Goal: Check status: Check status

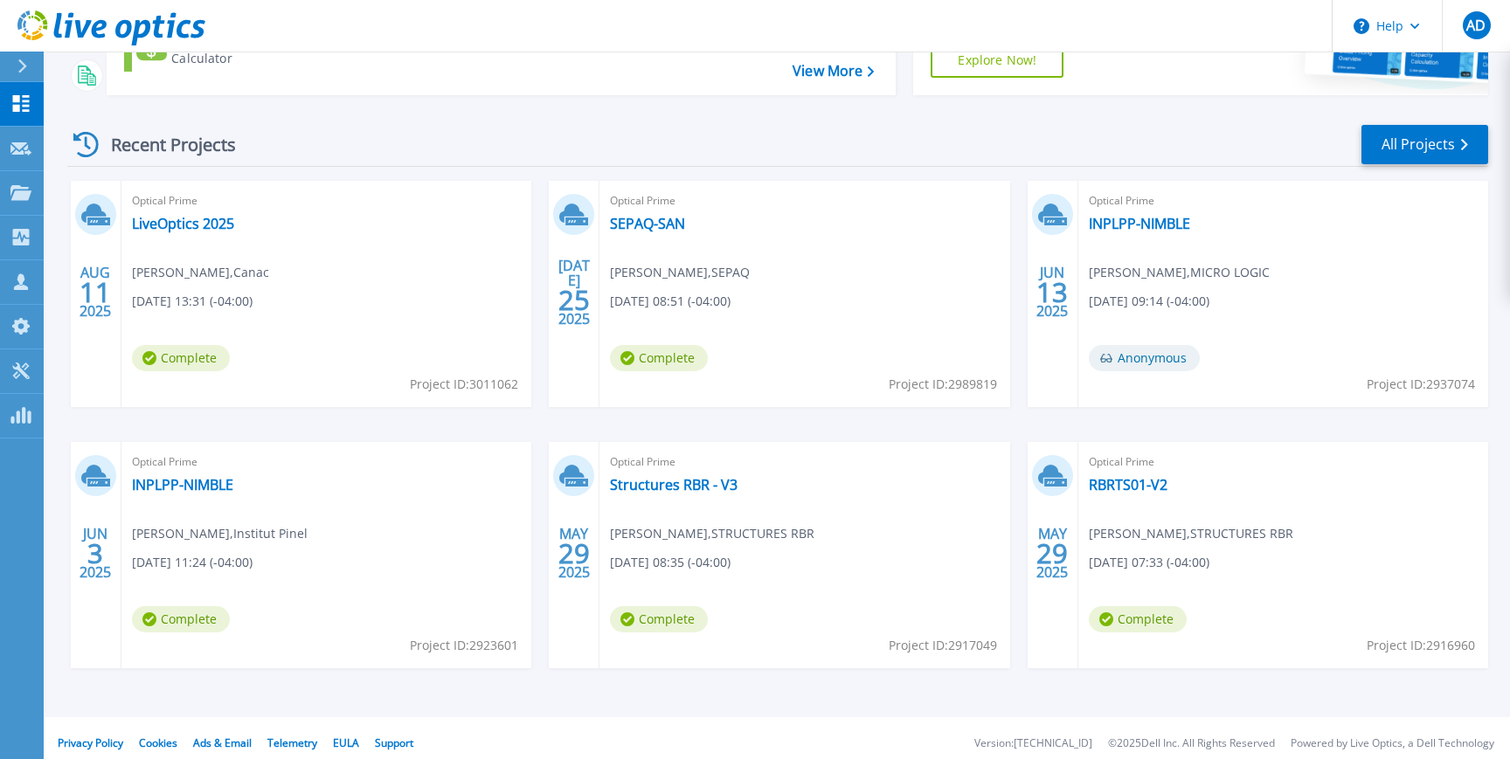
scroll to position [209, 0]
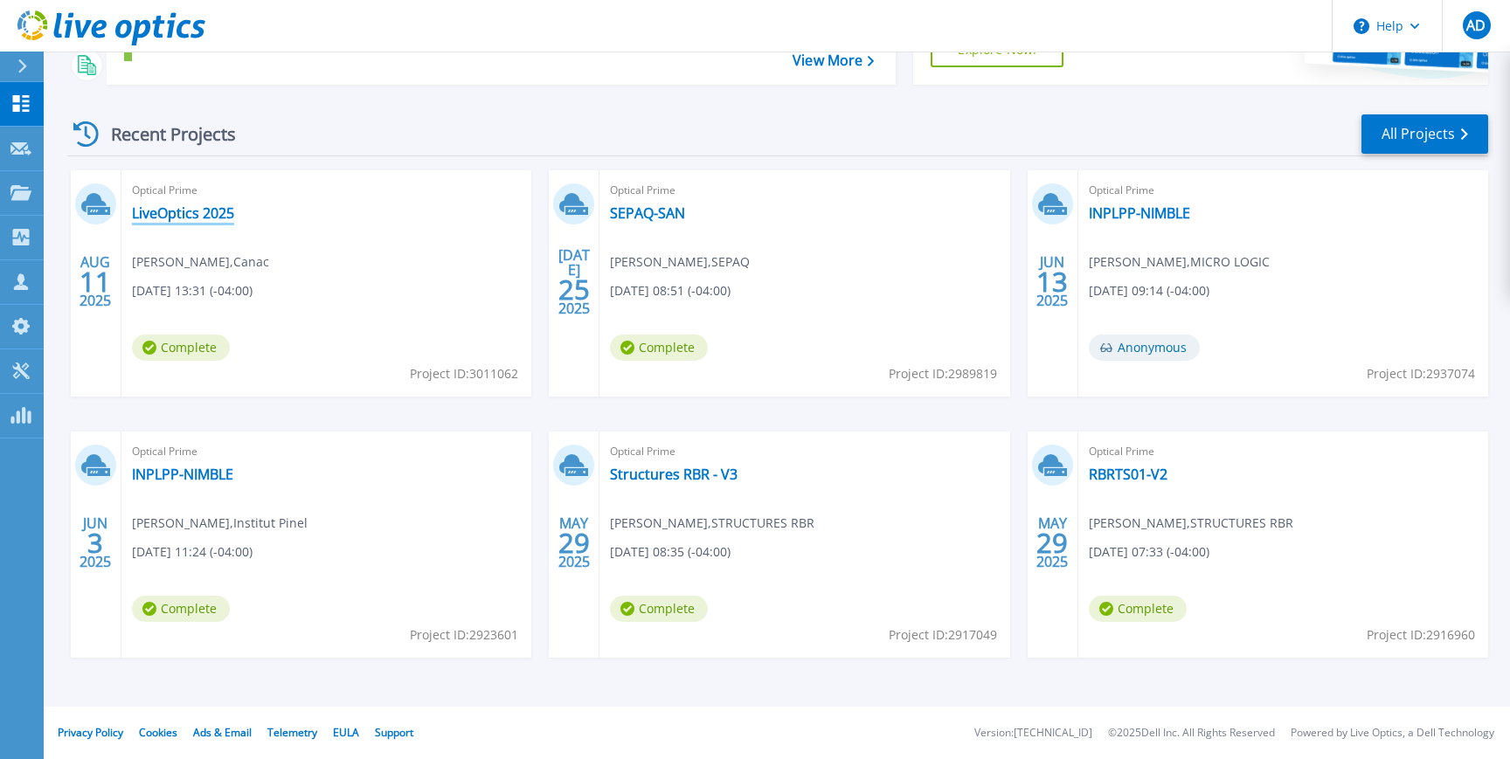
click at [214, 211] on link "LiveOptics 2025" at bounding box center [183, 212] width 102 height 17
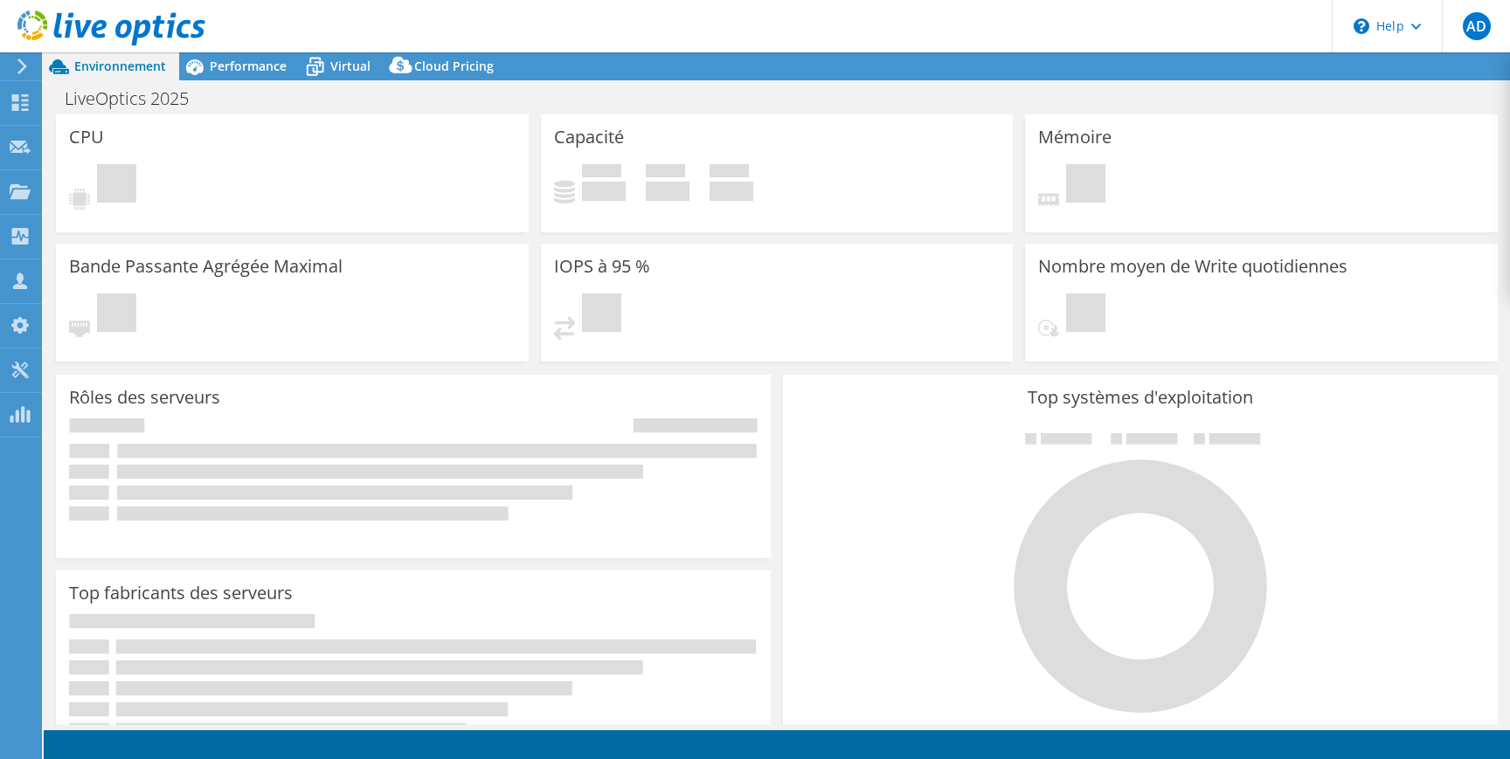
select select "USD"
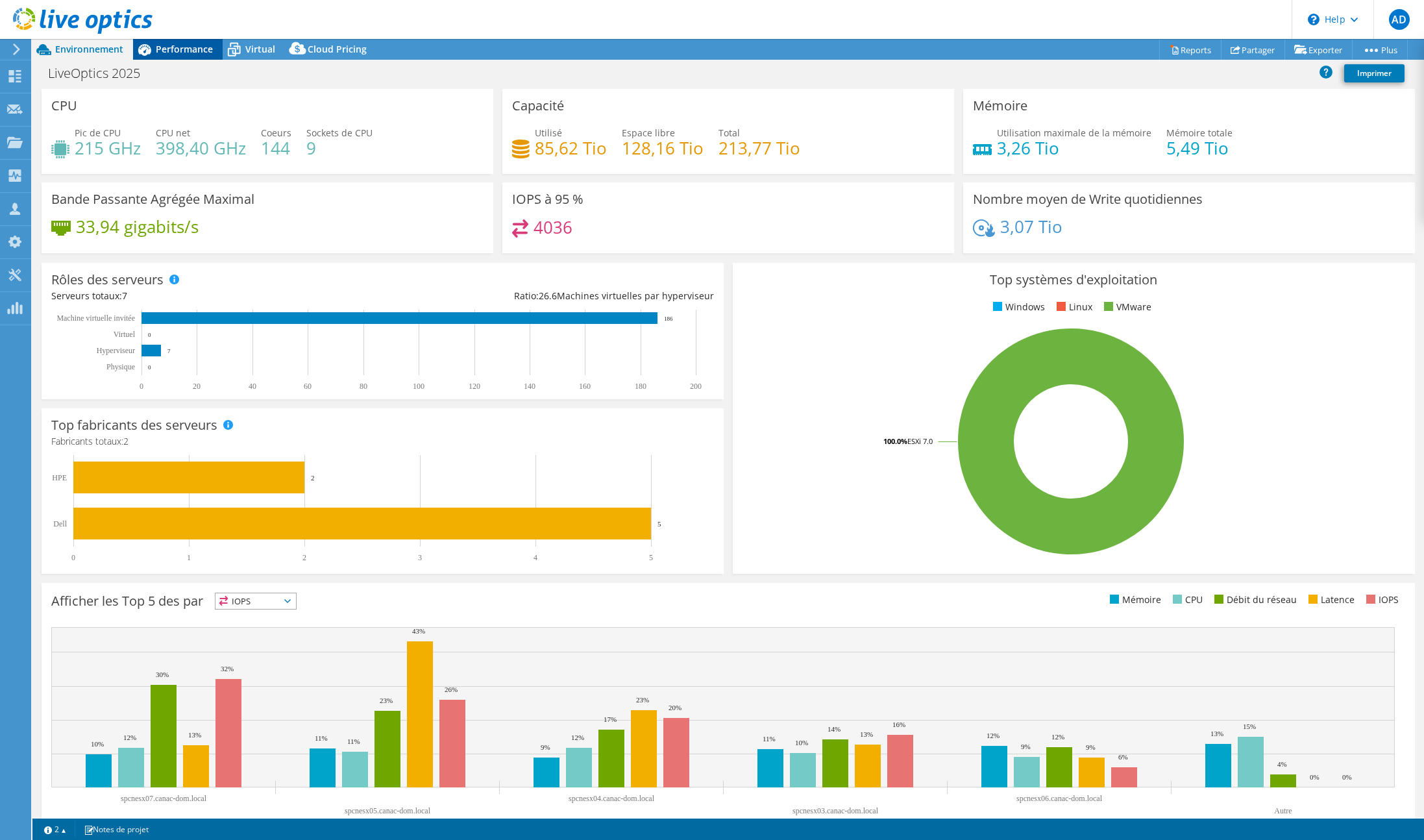
click at [169, 54] on span "Performance" at bounding box center [184, 49] width 57 height 13
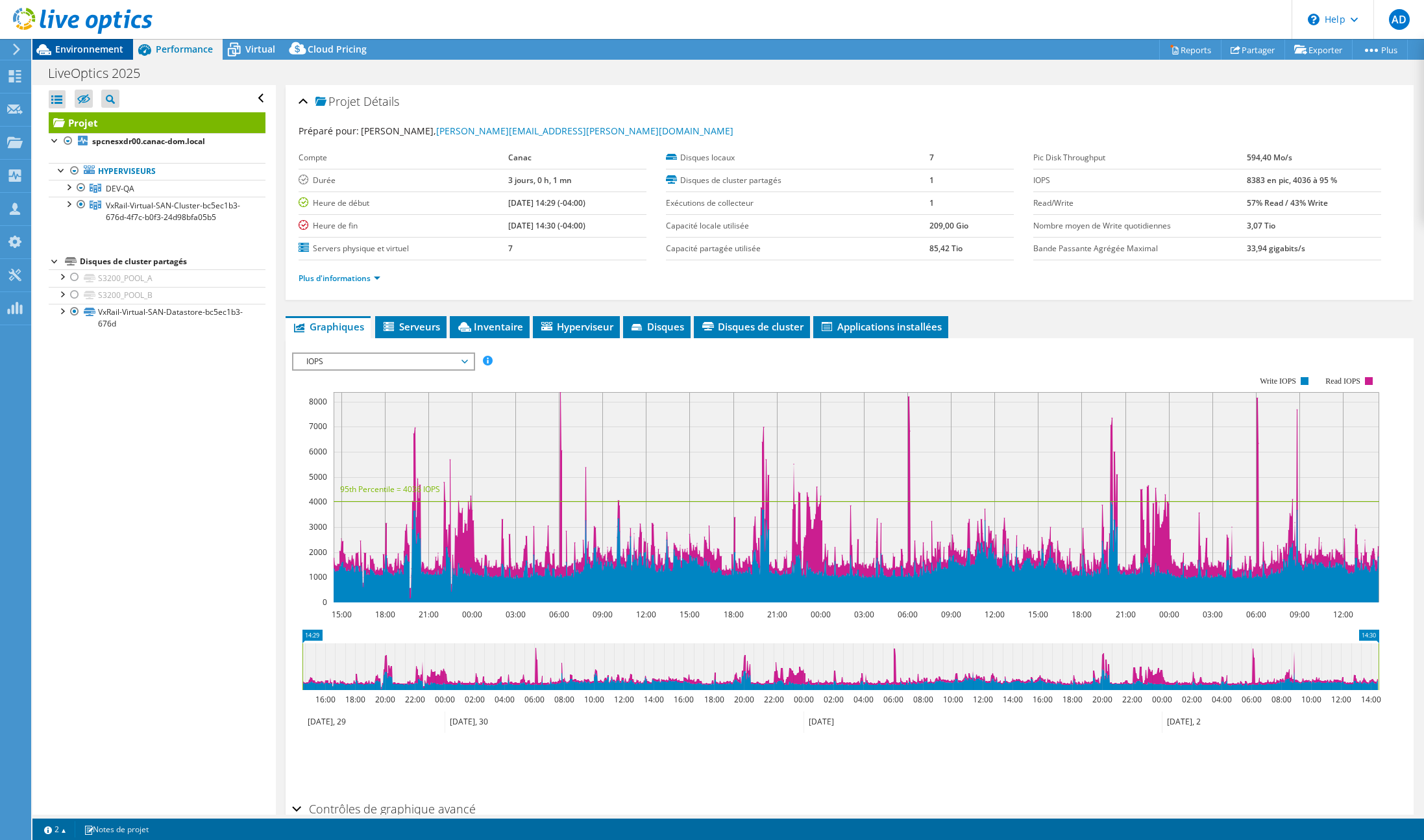
click at [101, 45] on span "Environnement" at bounding box center [89, 49] width 68 height 13
